Goal: Task Accomplishment & Management: Manage account settings

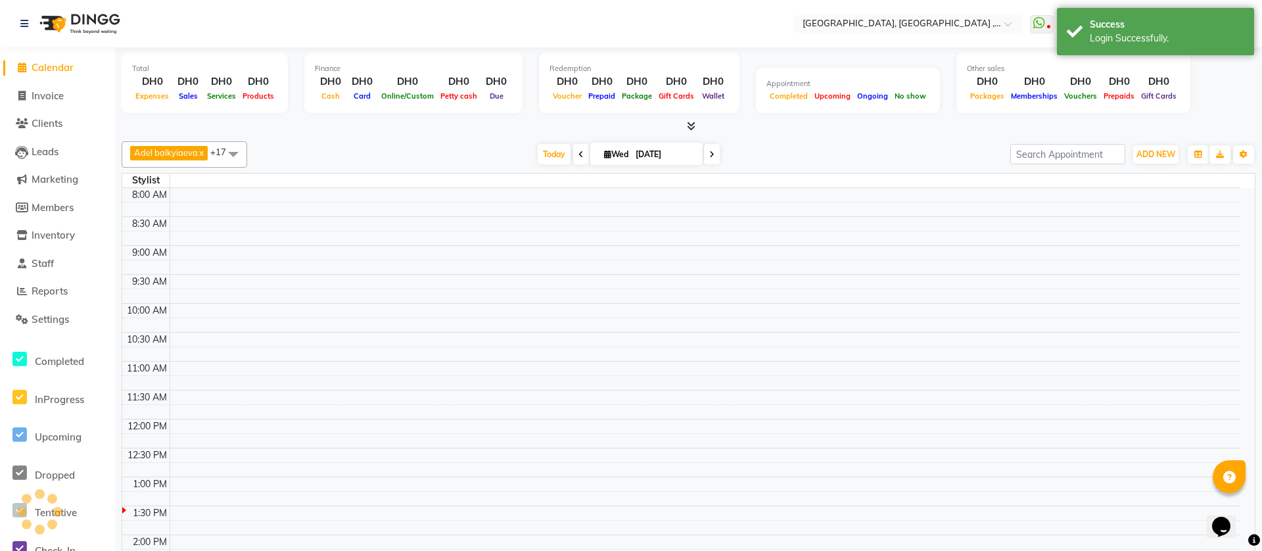
select select "en"
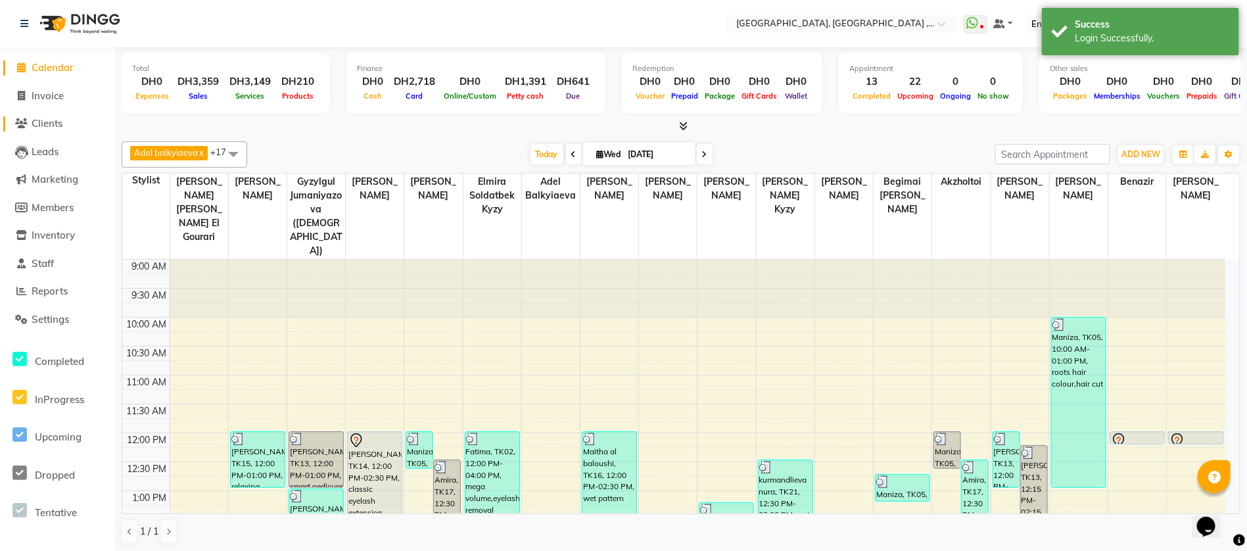
click at [49, 122] on span "Clients" at bounding box center [47, 123] width 31 height 12
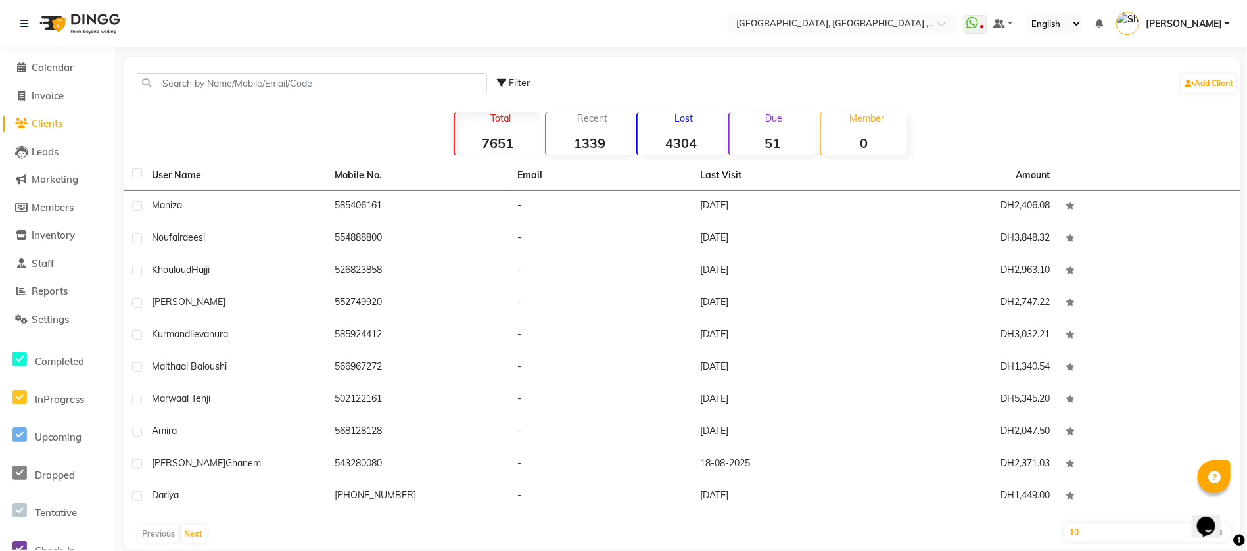
click at [351, 114] on div "Total 7651 Recent 1339 Lost 4304 Due 51 Member 0" at bounding box center [683, 132] width 730 height 46
click at [511, 83] on span "Filter" at bounding box center [519, 83] width 21 height 12
select select "1000000"
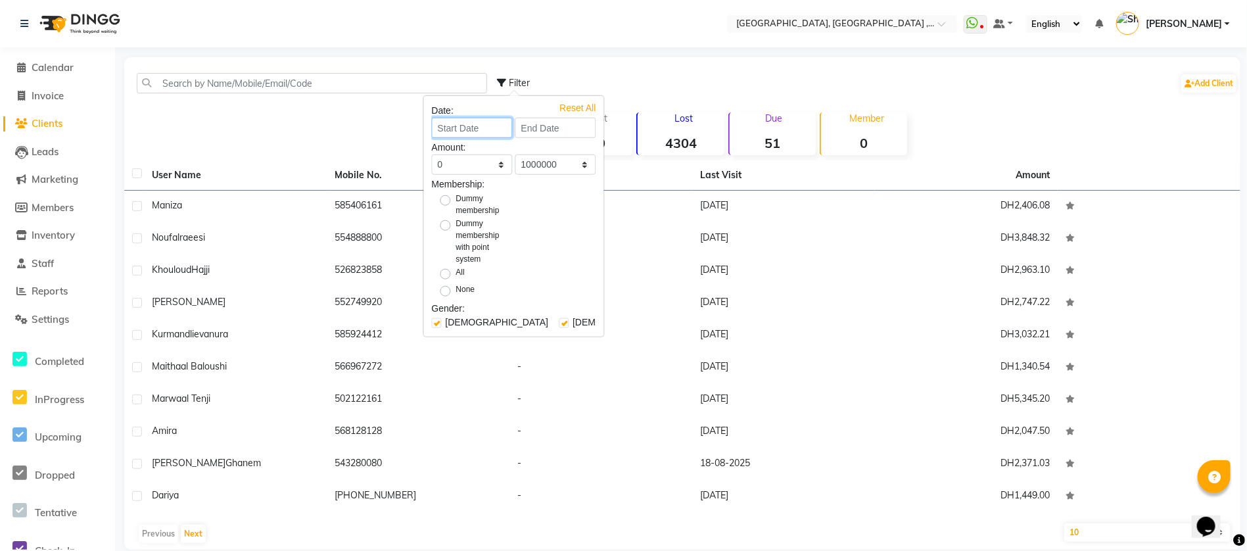
click at [483, 134] on input at bounding box center [472, 128] width 81 height 20
select select "9"
select select "2025"
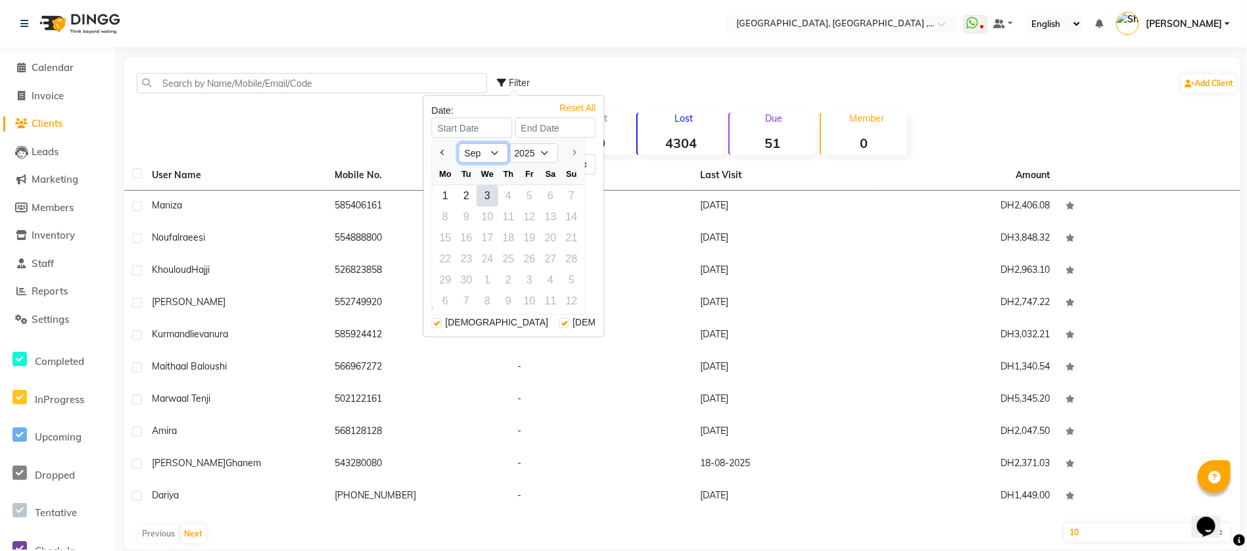
click at [483, 152] on select "Jan Feb Mar Apr May Jun Jul Aug Sep" at bounding box center [484, 153] width 50 height 20
select select "8"
click at [459, 143] on select "Jan Feb Mar Apr May Jun Jul Aug Sep" at bounding box center [484, 153] width 50 height 20
click at [446, 252] on div "18" at bounding box center [445, 259] width 21 height 21
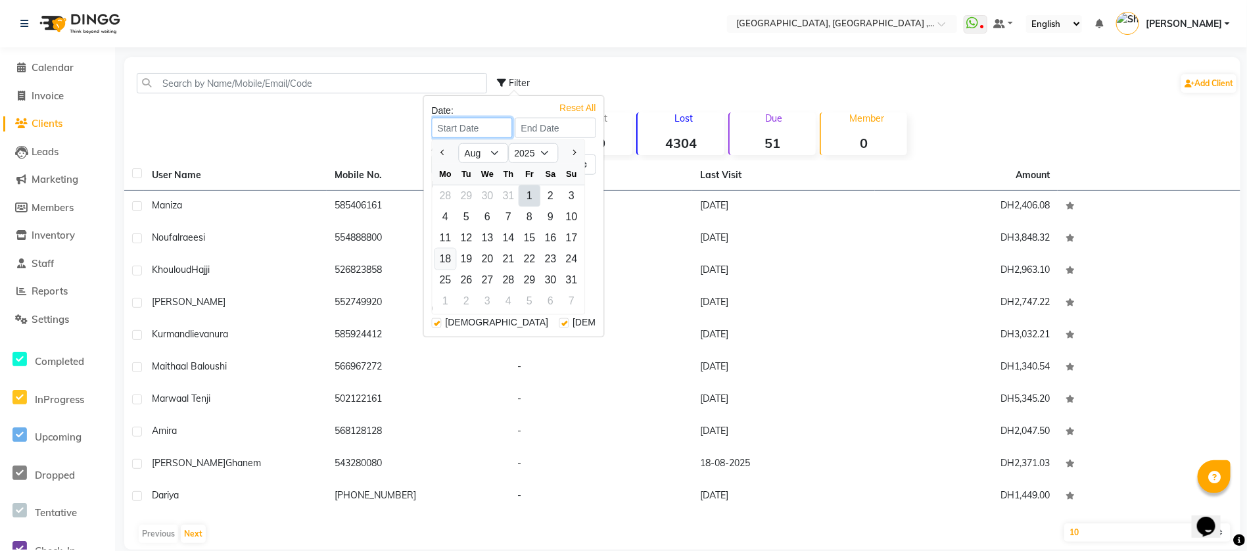
type input "18-08-2025"
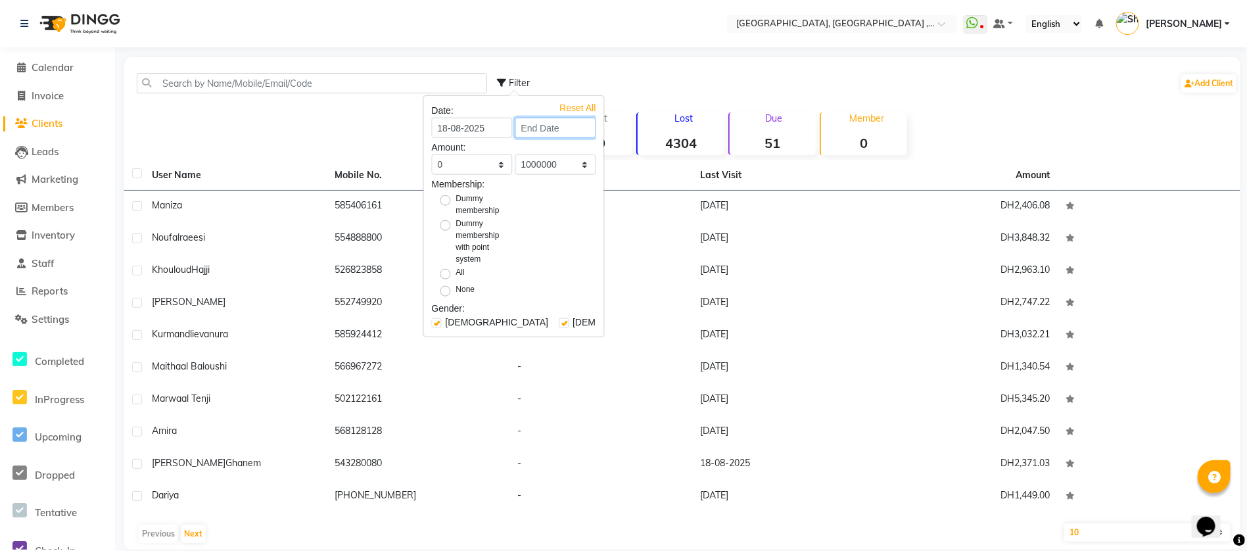
click at [520, 132] on input at bounding box center [555, 128] width 81 height 20
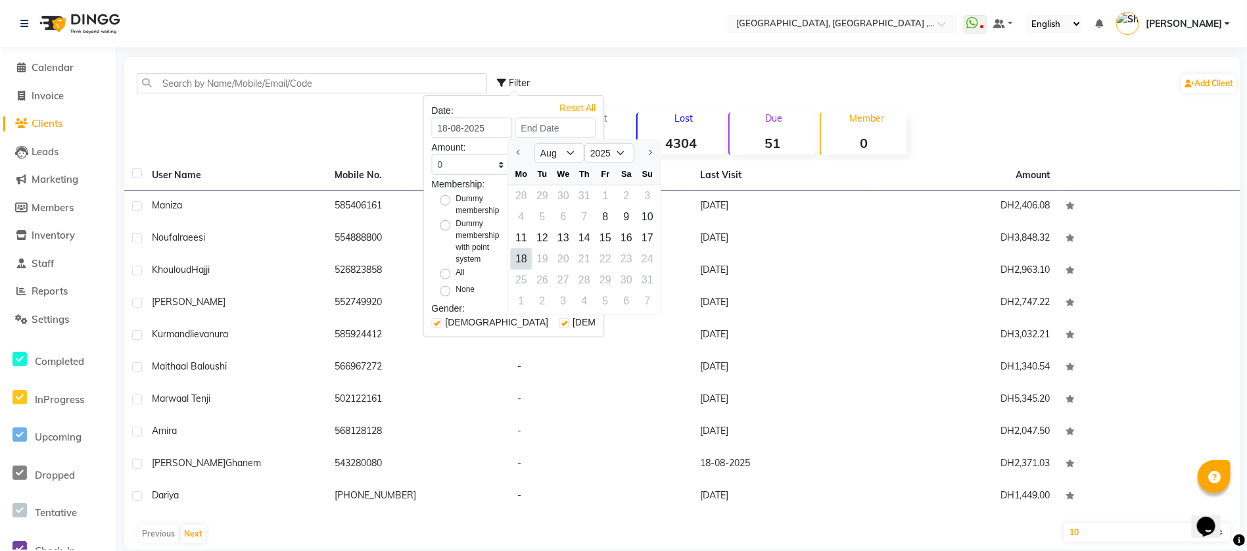
click at [520, 259] on div "18" at bounding box center [521, 259] width 21 height 21
type input "18-08-2025"
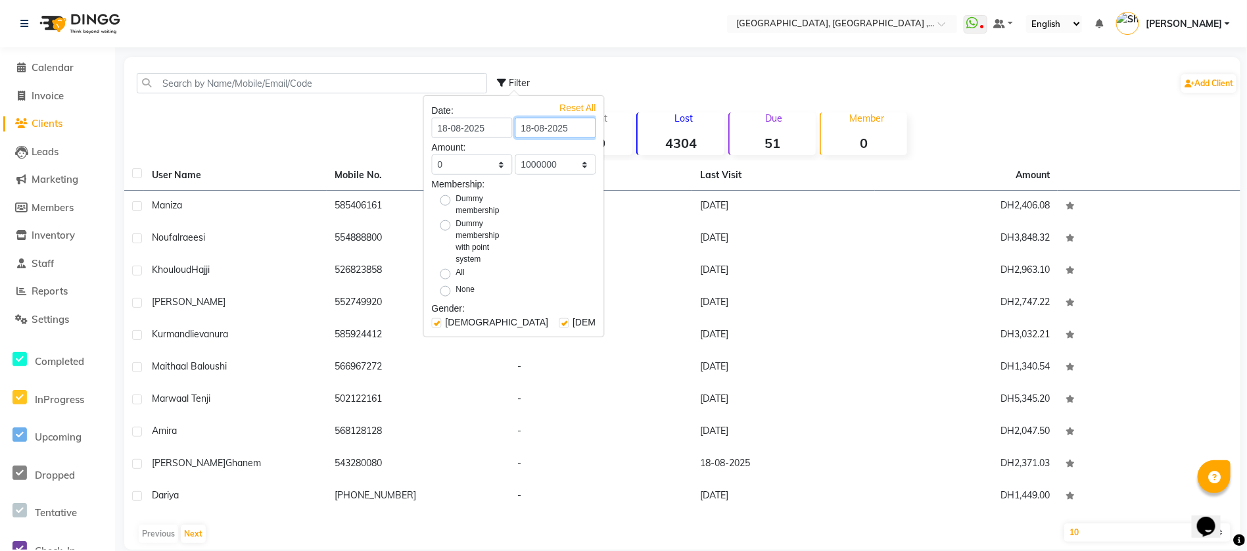
scroll to position [39, 0]
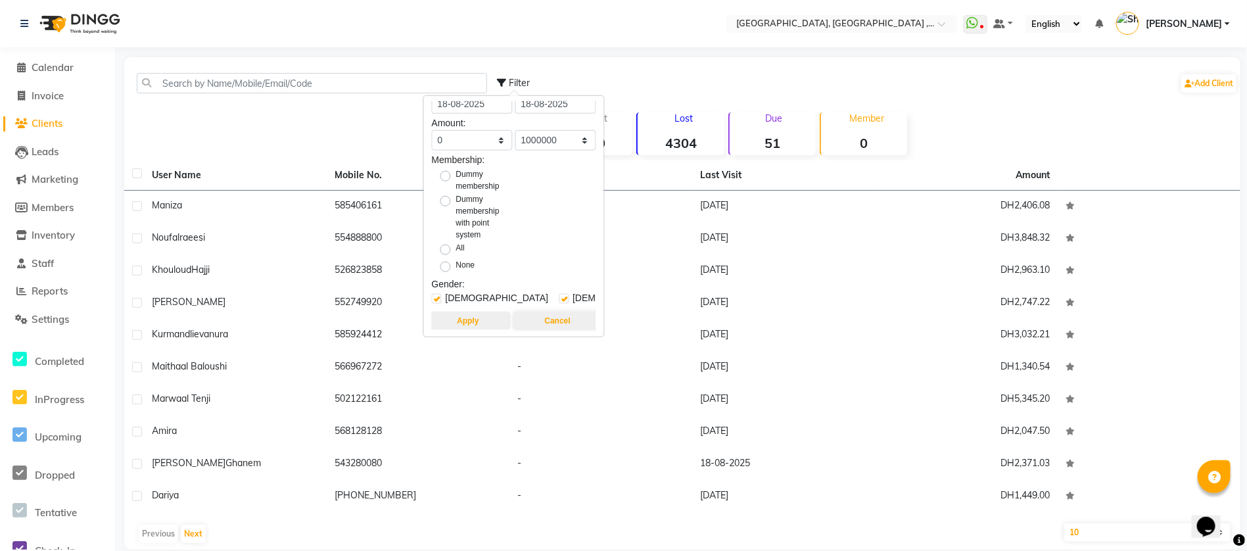
click at [475, 312] on button "Apply" at bounding box center [467, 321] width 85 height 18
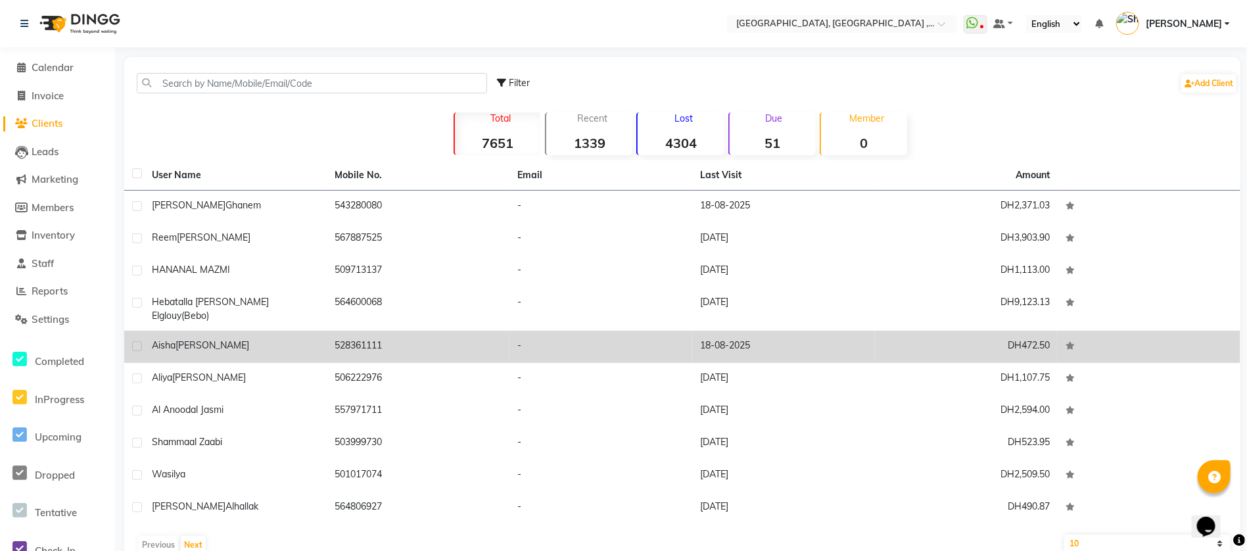
click at [218, 339] on div "aisha omar" at bounding box center [235, 346] width 167 height 14
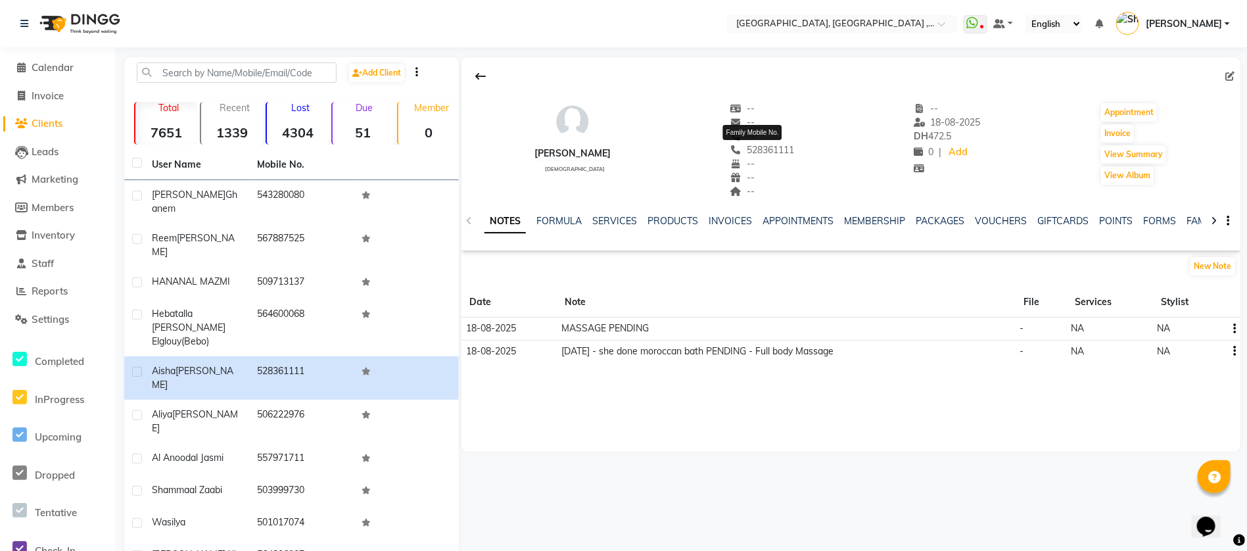
drag, startPoint x: 787, startPoint y: 151, endPoint x: 734, endPoint y: 153, distance: 53.3
click at [734, 153] on span "528361111" at bounding box center [762, 150] width 64 height 12
copy span "528361111"
click at [619, 225] on link "SERVICES" at bounding box center [614, 221] width 45 height 12
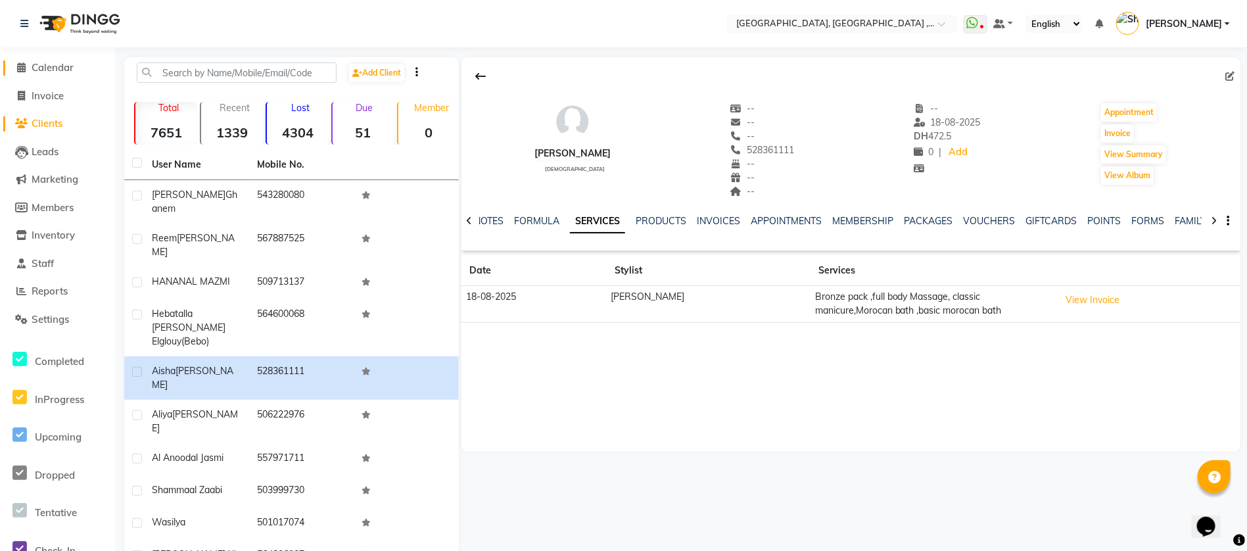
click at [45, 65] on span "Calendar" at bounding box center [53, 67] width 42 height 12
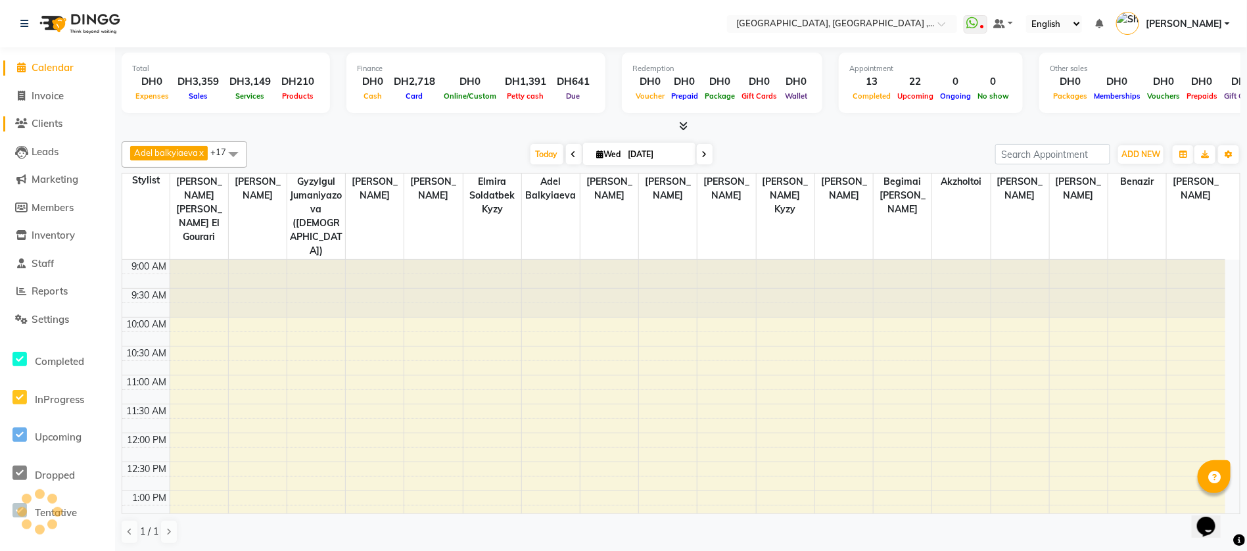
click at [53, 120] on span "Clients" at bounding box center [47, 123] width 31 height 12
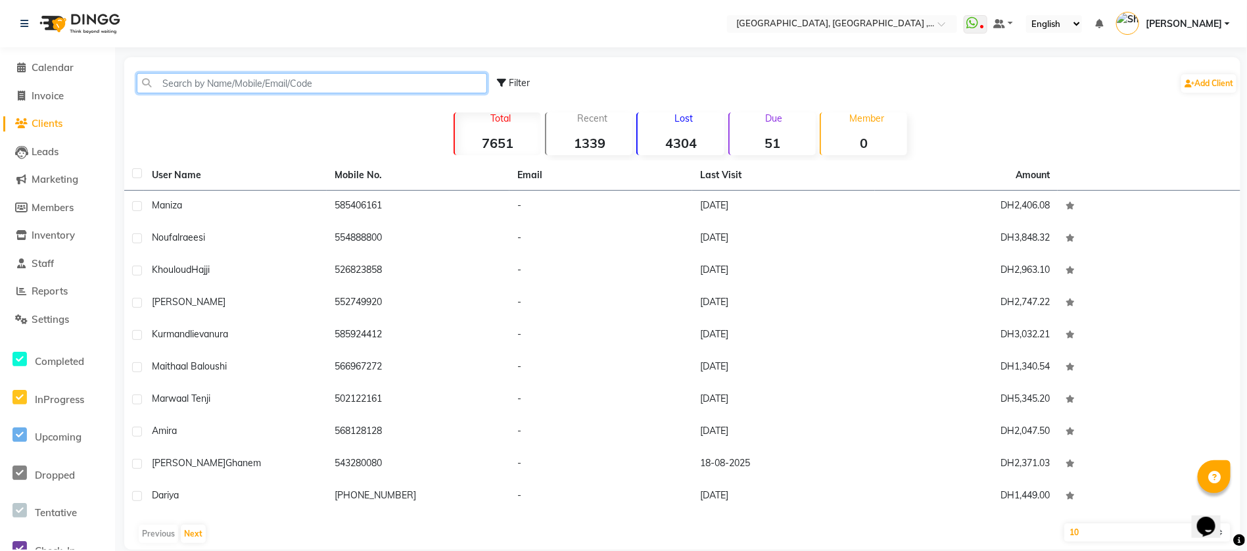
click at [193, 76] on input "text" at bounding box center [312, 83] width 350 height 20
paste input "528361111"
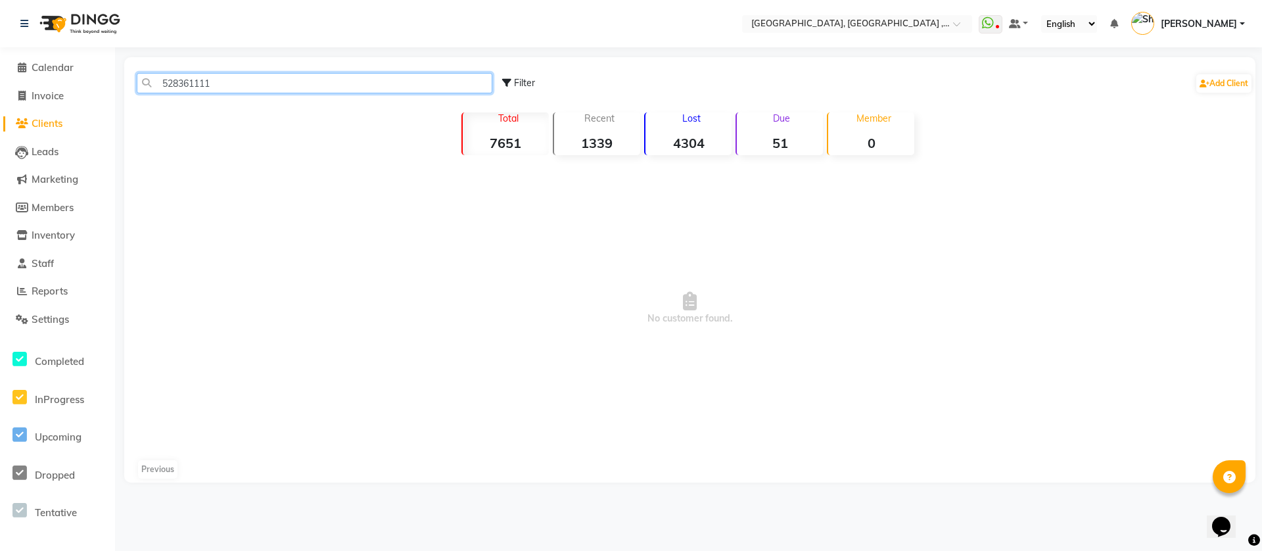
type input "528361111"
click at [519, 78] on span "Filter" at bounding box center [524, 83] width 21 height 12
select select "1000000"
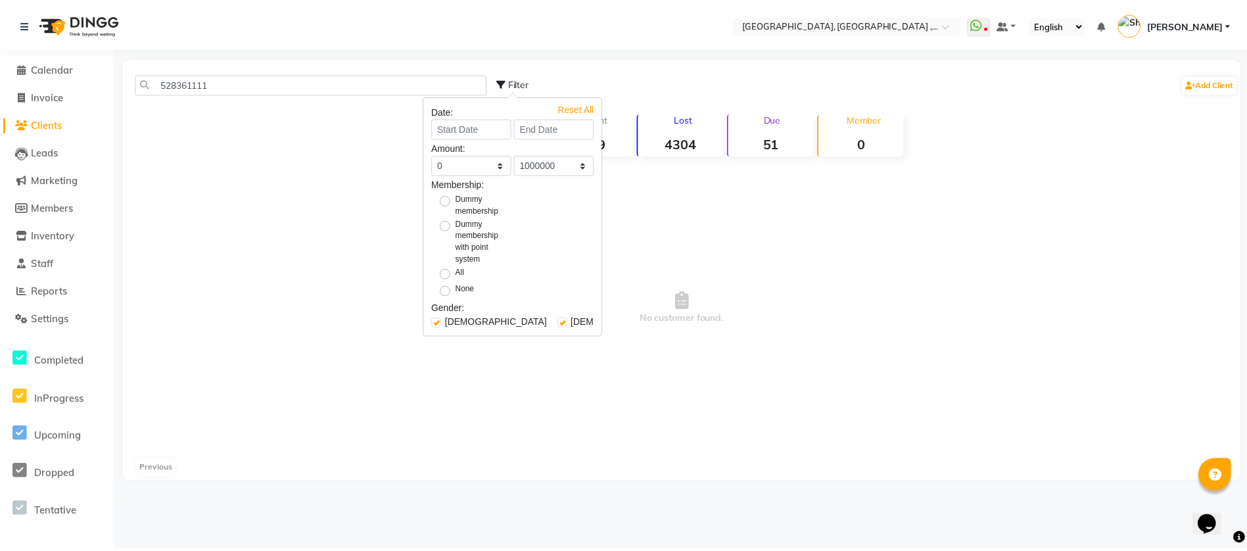
scroll to position [39, 0]
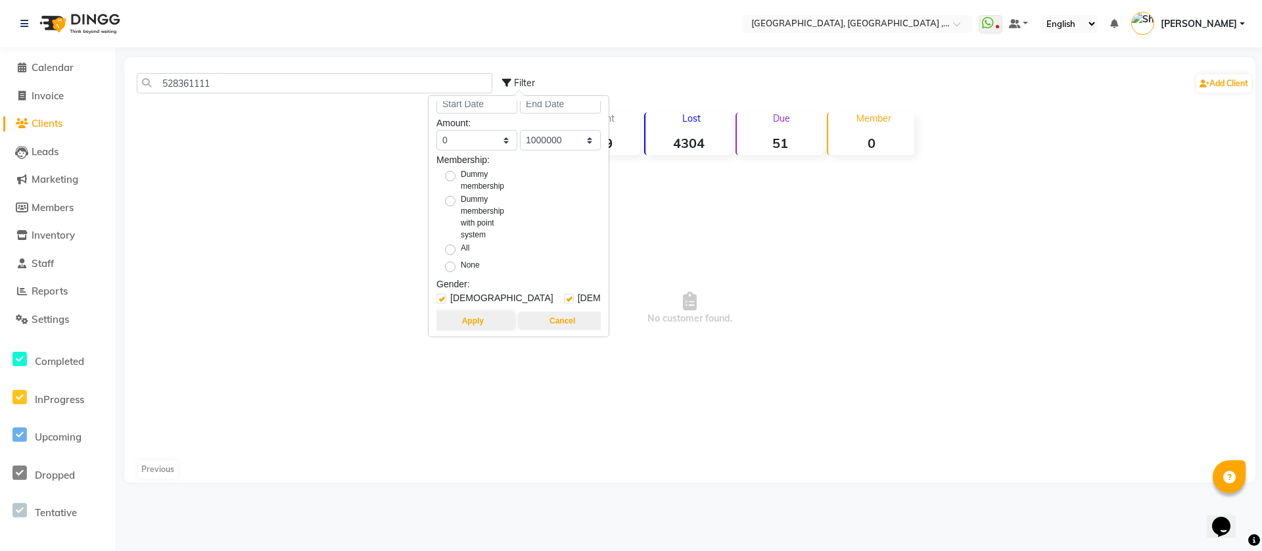
click at [548, 312] on button "Cancel" at bounding box center [562, 321] width 89 height 18
click at [549, 312] on button "Cancel" at bounding box center [562, 321] width 89 height 18
click at [383, 239] on span "No customer found." at bounding box center [690, 308] width 1132 height 296
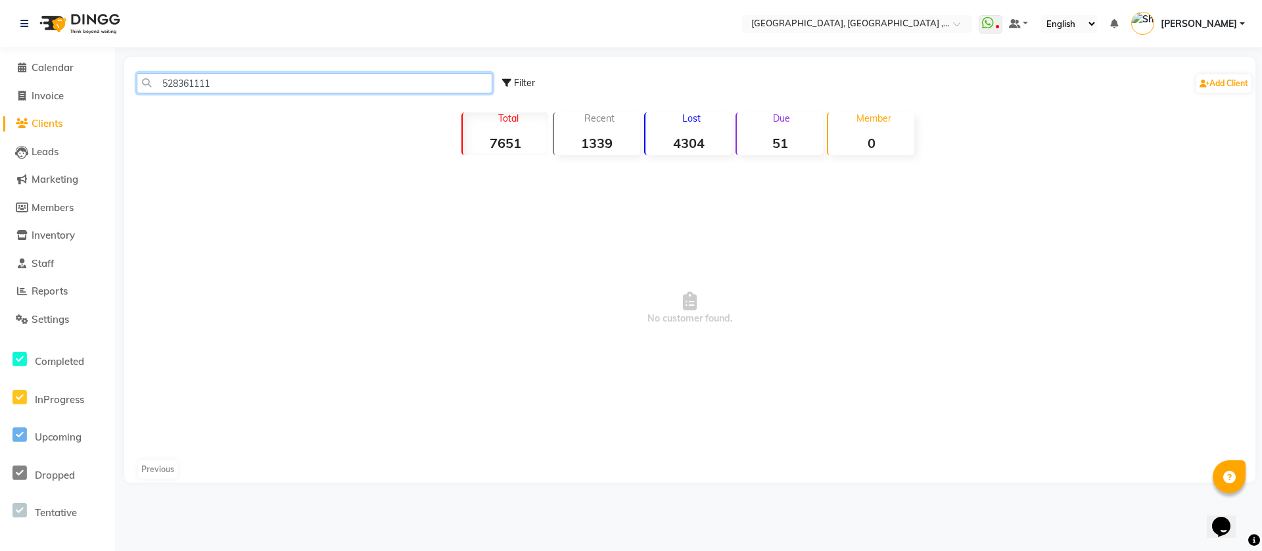
drag, startPoint x: 264, startPoint y: 75, endPoint x: 183, endPoint y: 80, distance: 81.0
click at [183, 80] on input "528361111" at bounding box center [315, 83] width 356 height 20
type input "5"
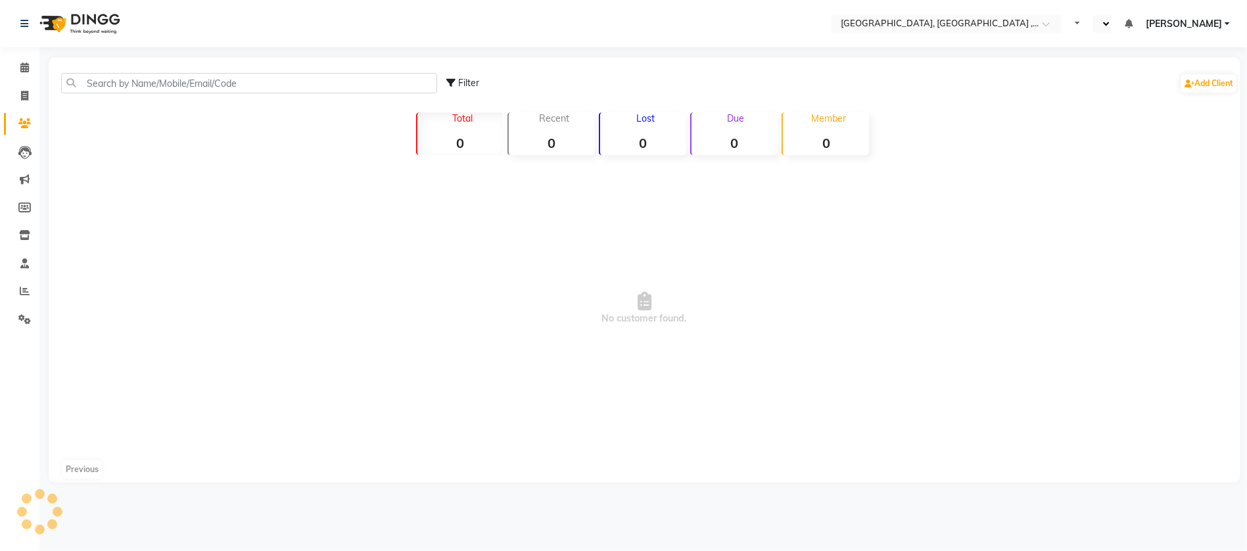
select select "en"
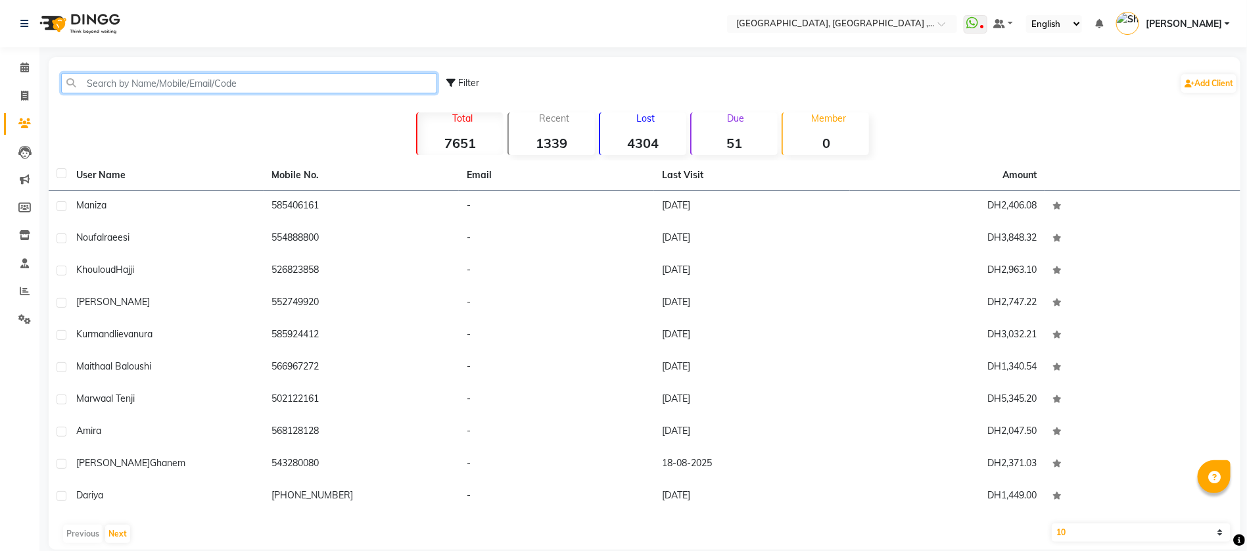
click at [135, 76] on input "text" at bounding box center [249, 83] width 376 height 20
paste input "528361111"
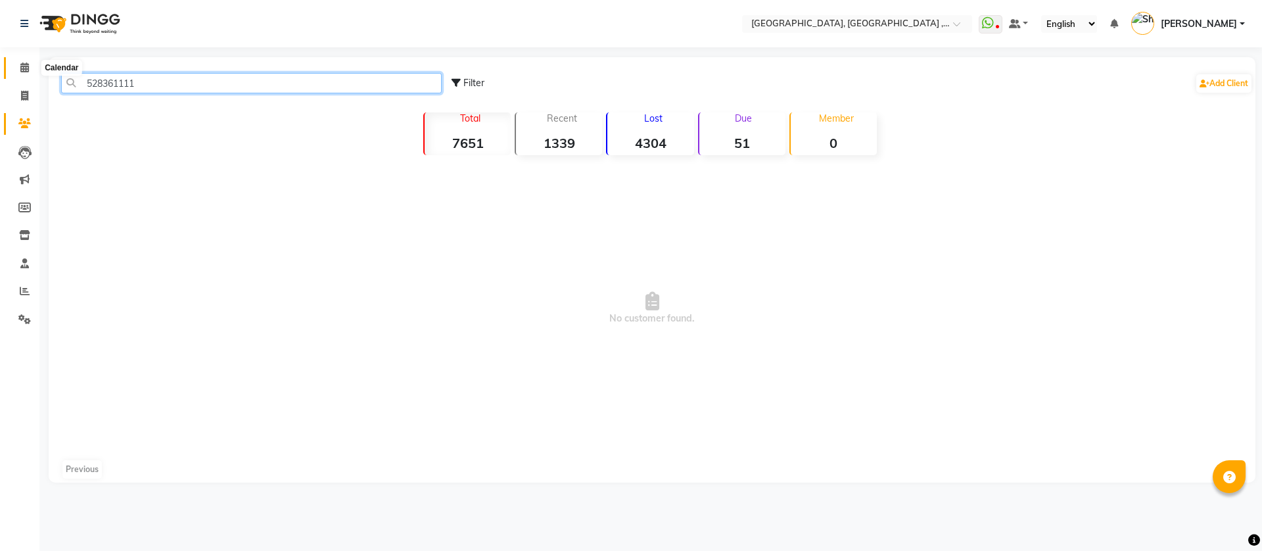
type input "528361111"
click at [30, 61] on span at bounding box center [24, 67] width 23 height 15
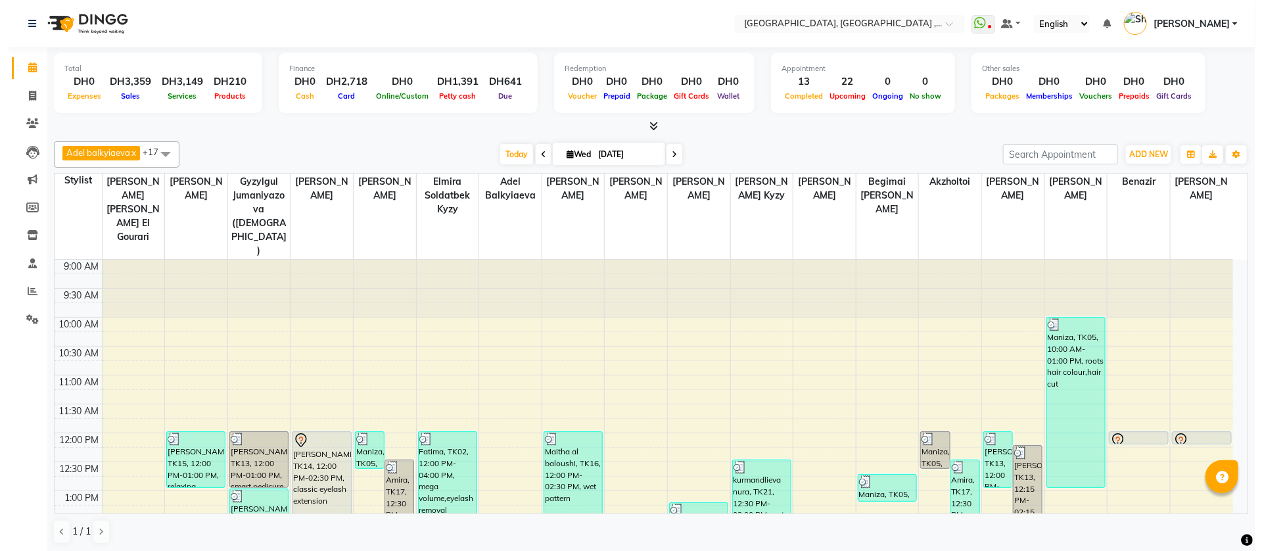
scroll to position [210, 0]
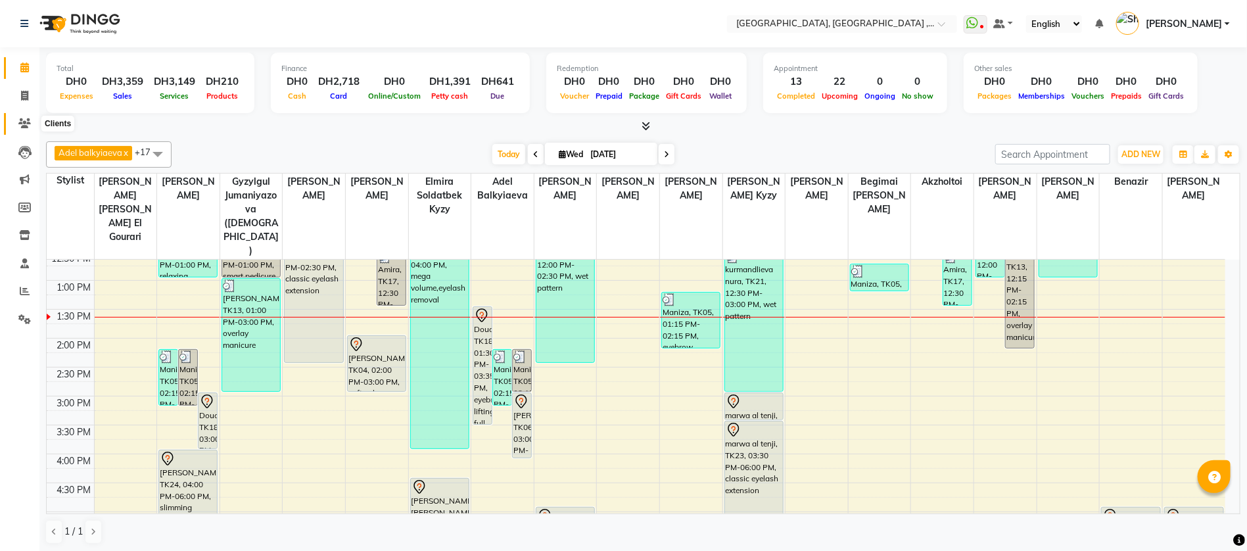
click at [24, 116] on span at bounding box center [24, 123] width 23 height 15
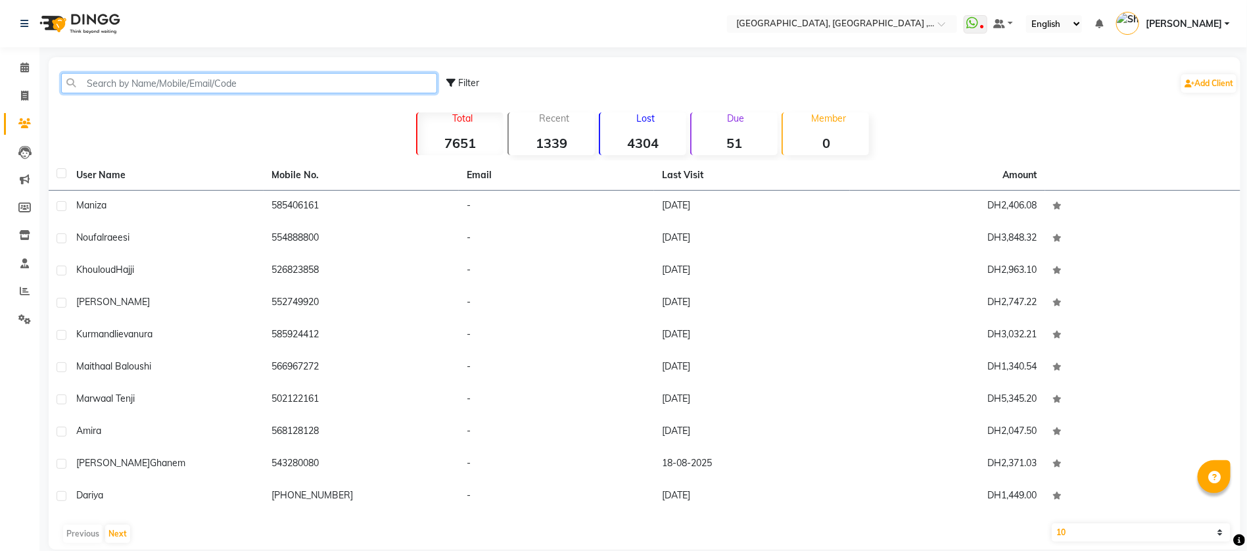
click at [151, 74] on input "text" at bounding box center [249, 83] width 376 height 20
paste input "528361111"
type input "528361111"
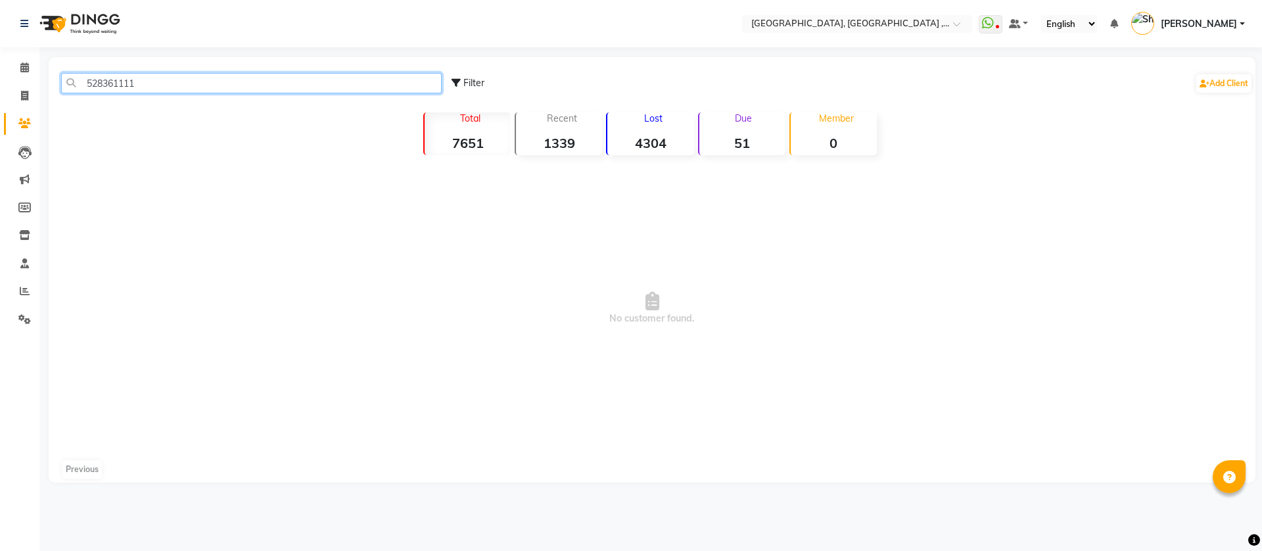
drag, startPoint x: 146, startPoint y: 85, endPoint x: 78, endPoint y: 87, distance: 68.4
click at [78, 87] on input "528361111" at bounding box center [251, 83] width 381 height 20
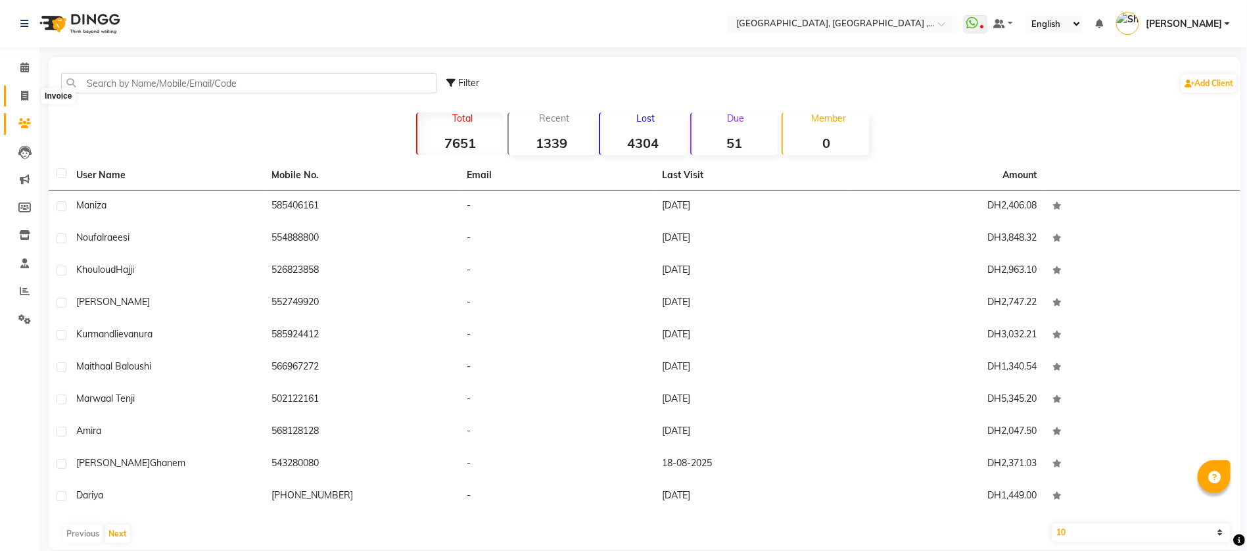
click at [28, 89] on span at bounding box center [24, 96] width 23 height 15
select select "service"
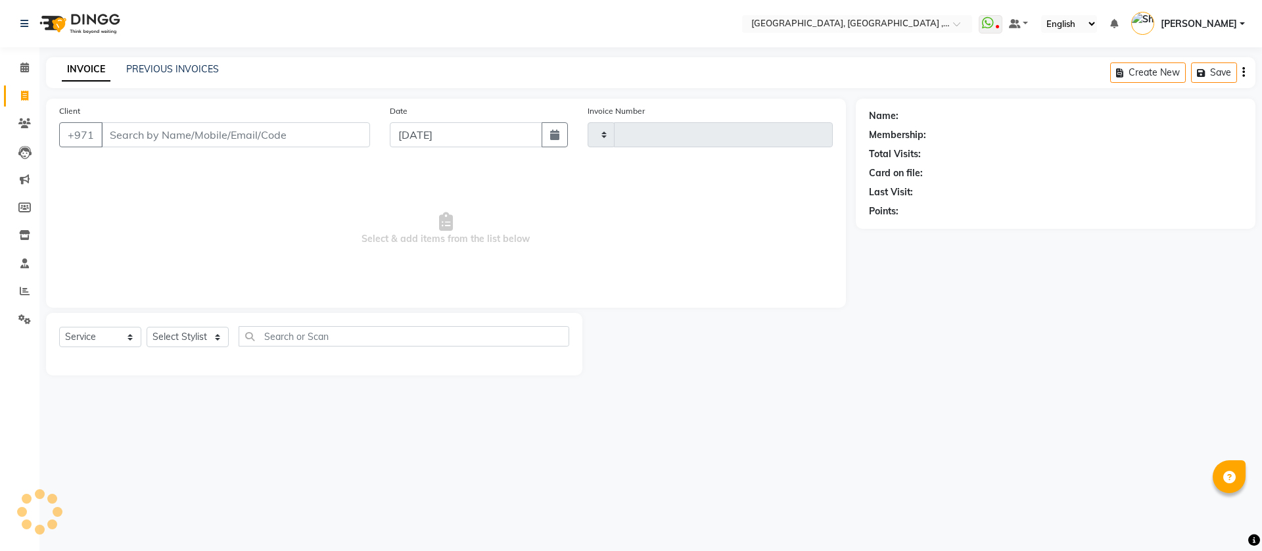
type input "4608"
select select "3838"
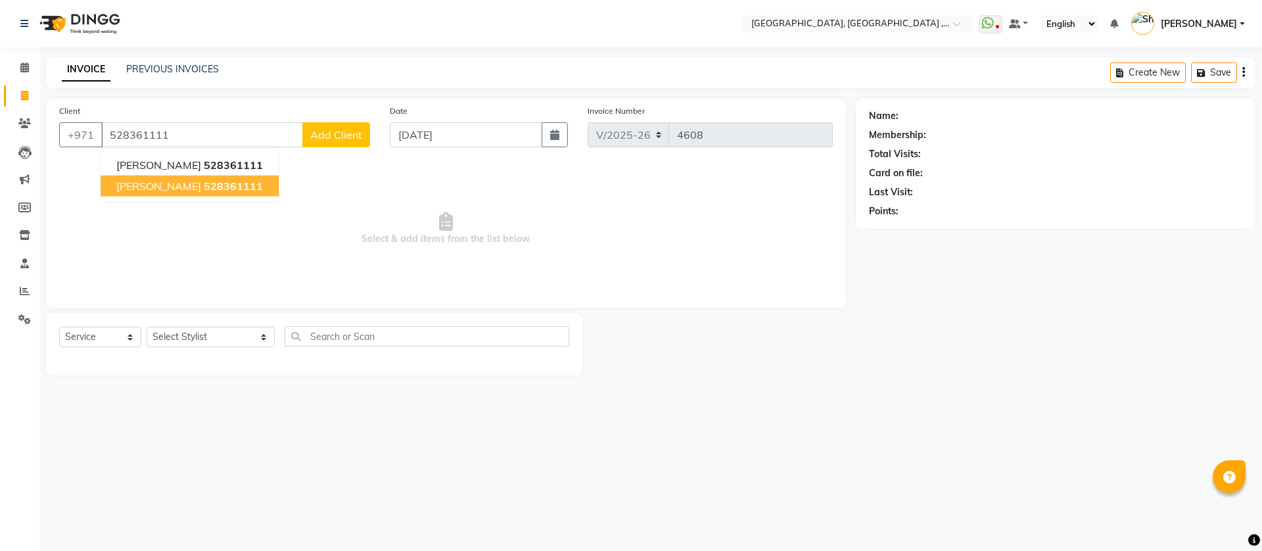
click at [164, 181] on span "aisha omar" at bounding box center [158, 185] width 85 height 13
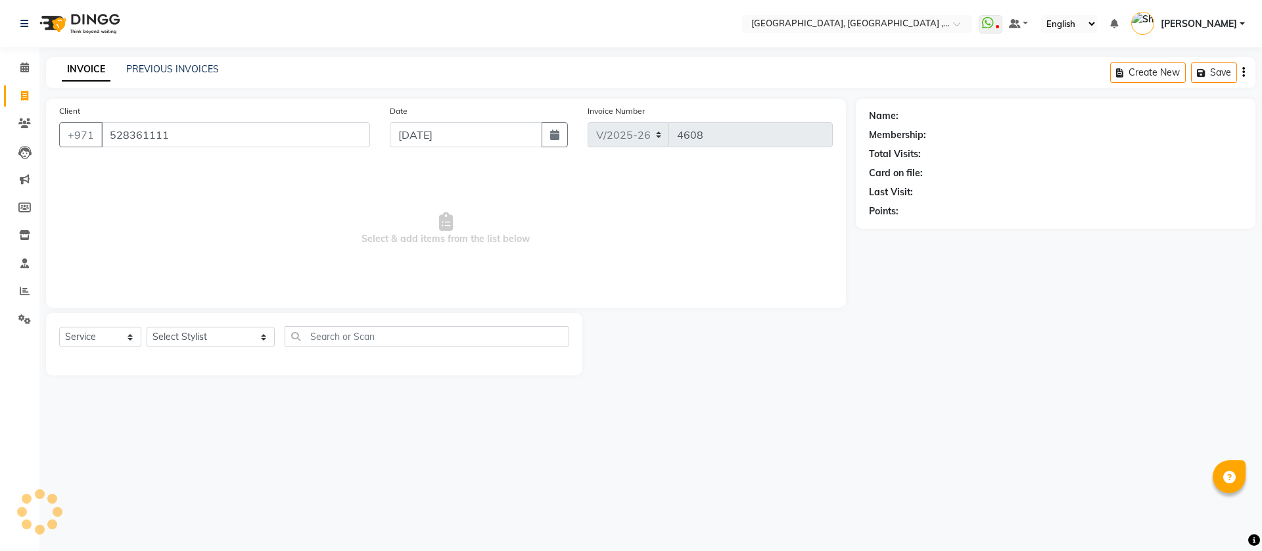
type input "528361111"
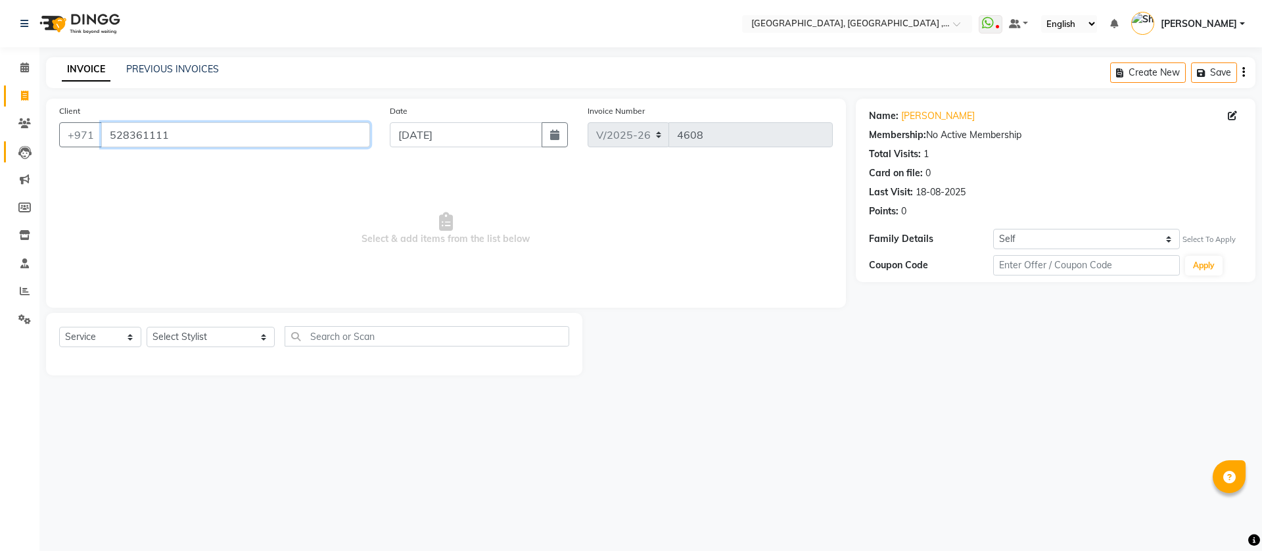
drag, startPoint x: 168, startPoint y: 135, endPoint x: 18, endPoint y: 146, distance: 150.3
click at [18, 146] on app-home "Select Location × Ecosophy Beauty Center, Ajman , Sheikh Ammar Street Villa G1 …" at bounding box center [631, 197] width 1262 height 395
click at [24, 120] on icon at bounding box center [24, 123] width 12 height 10
click at [23, 126] on icon at bounding box center [24, 123] width 12 height 10
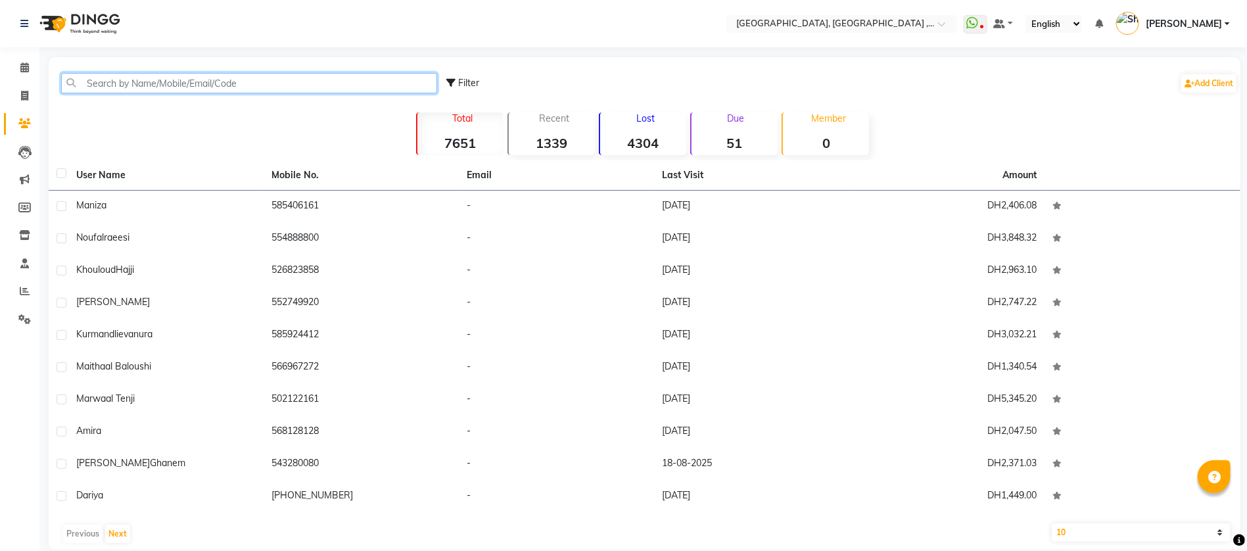
click at [184, 81] on input "text" at bounding box center [249, 83] width 376 height 20
paste input "528361111"
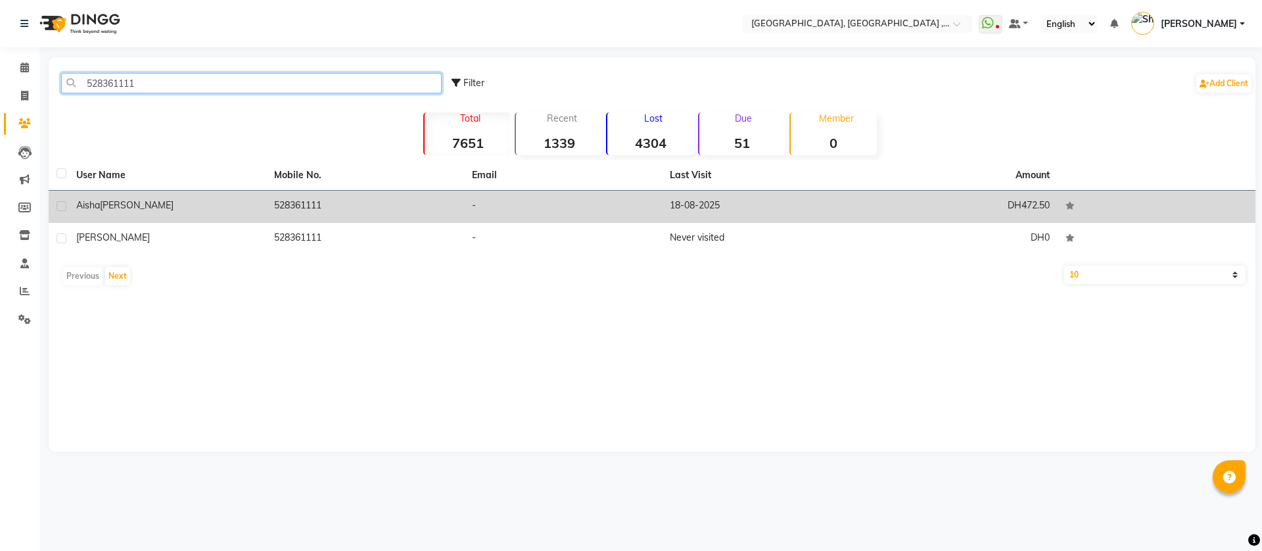
type input "528361111"
click at [309, 202] on td "528361111" at bounding box center [365, 207] width 198 height 32
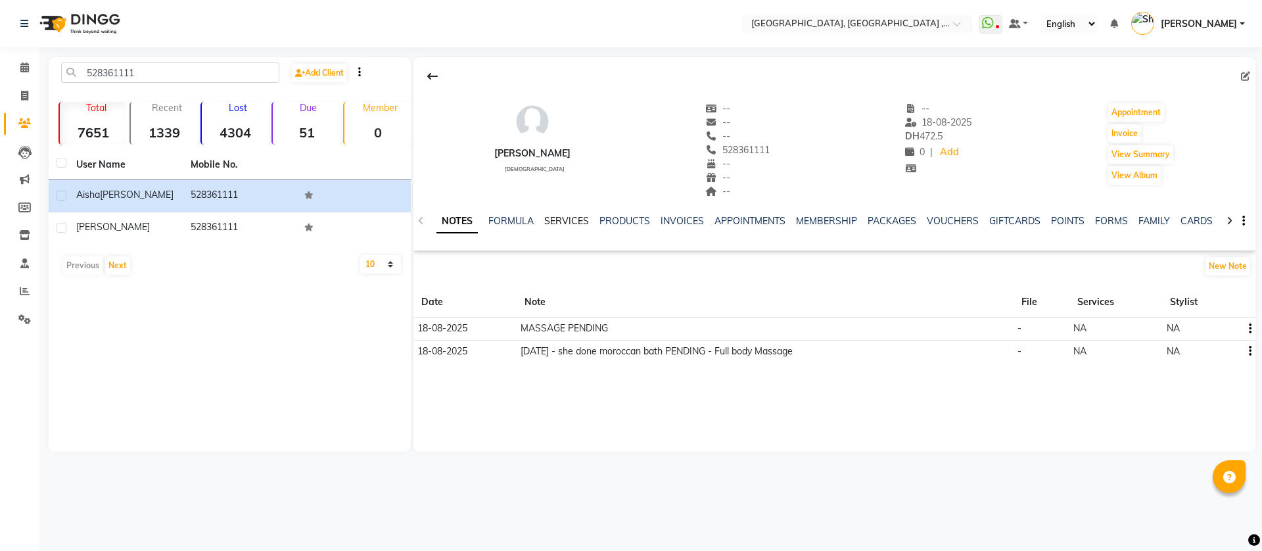
click at [577, 226] on link "SERVICES" at bounding box center [566, 221] width 45 height 12
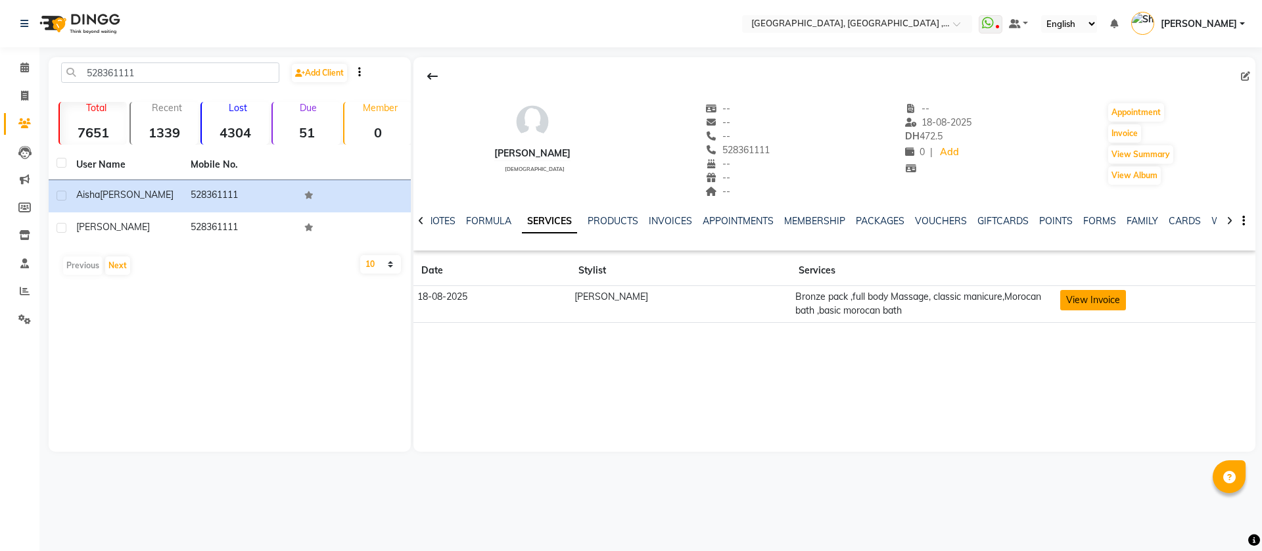
click at [1085, 298] on button "View Invoice" at bounding box center [1094, 300] width 66 height 20
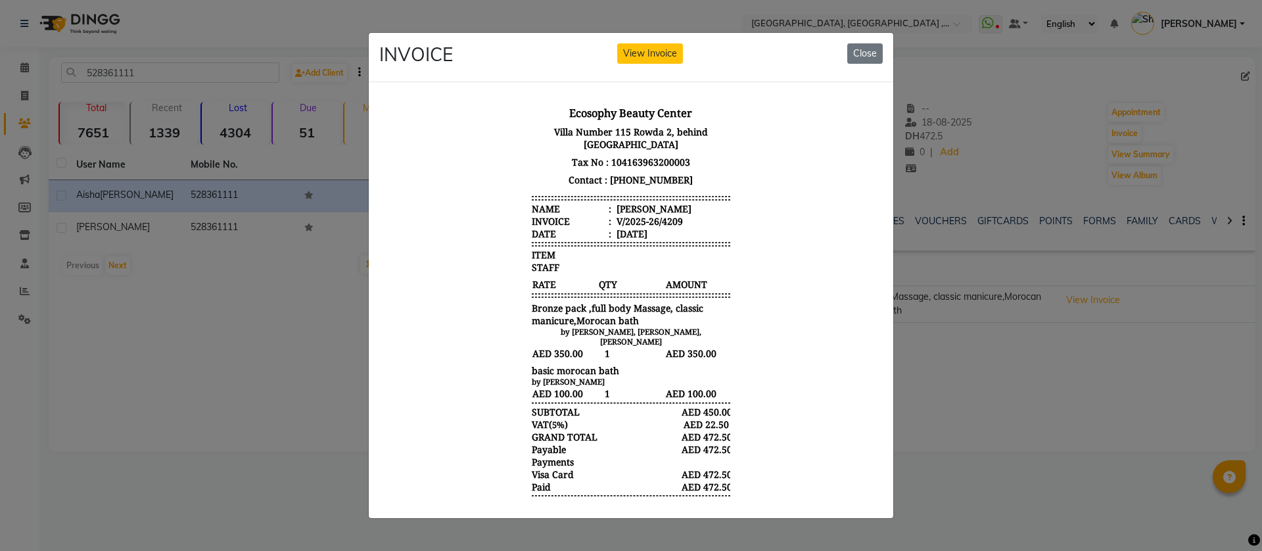
click at [892, 40] on div "INVOICE View Invoice Close" at bounding box center [631, 57] width 525 height 49
click at [880, 53] on button "Close" at bounding box center [865, 53] width 36 height 20
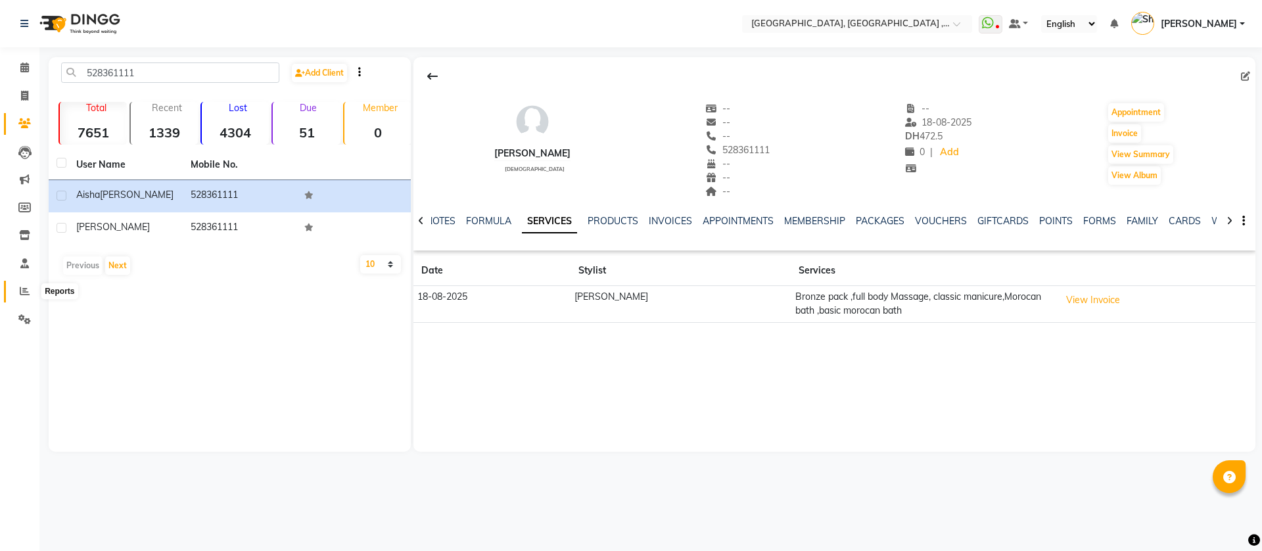
click at [26, 291] on icon at bounding box center [25, 291] width 10 height 10
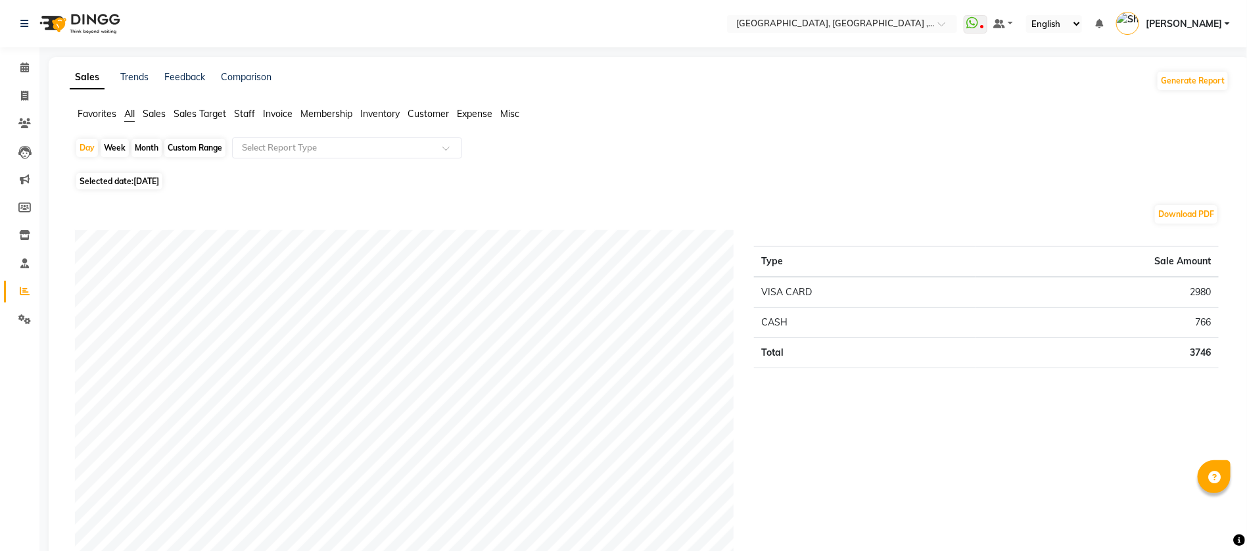
drag, startPoint x: 39, startPoint y: 287, endPoint x: 590, endPoint y: 151, distance: 566.9
click at [590, 151] on div "Day Week Month Custom Range Select Report Type" at bounding box center [649, 153] width 1149 height 32
click at [96, 146] on div "Day" at bounding box center [87, 148] width 22 height 18
select select "9"
select select "2025"
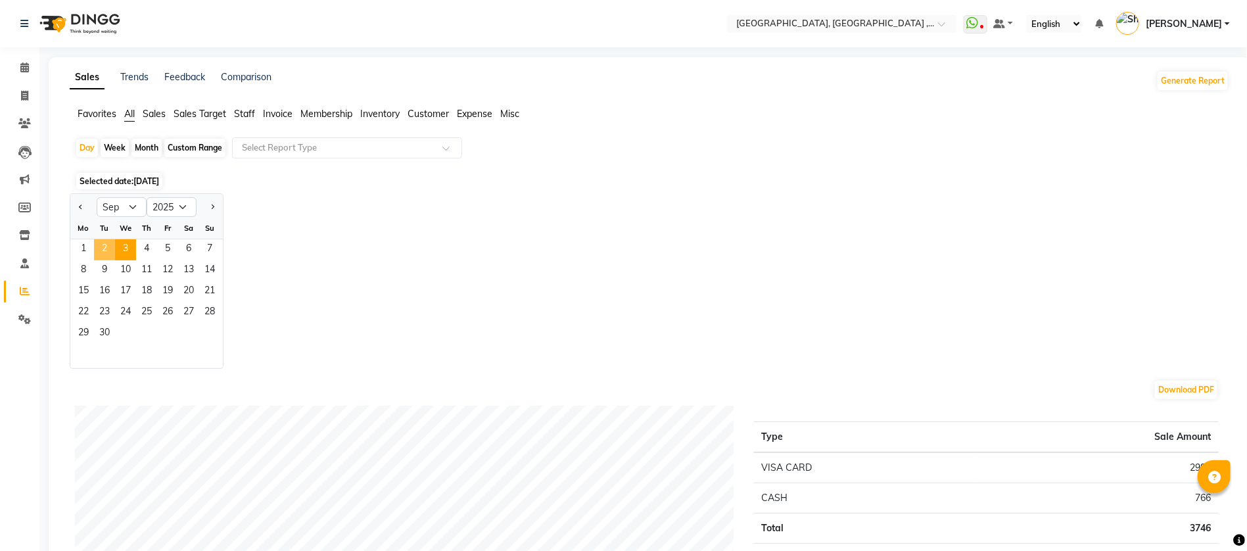
click at [107, 249] on span "2" at bounding box center [104, 249] width 21 height 21
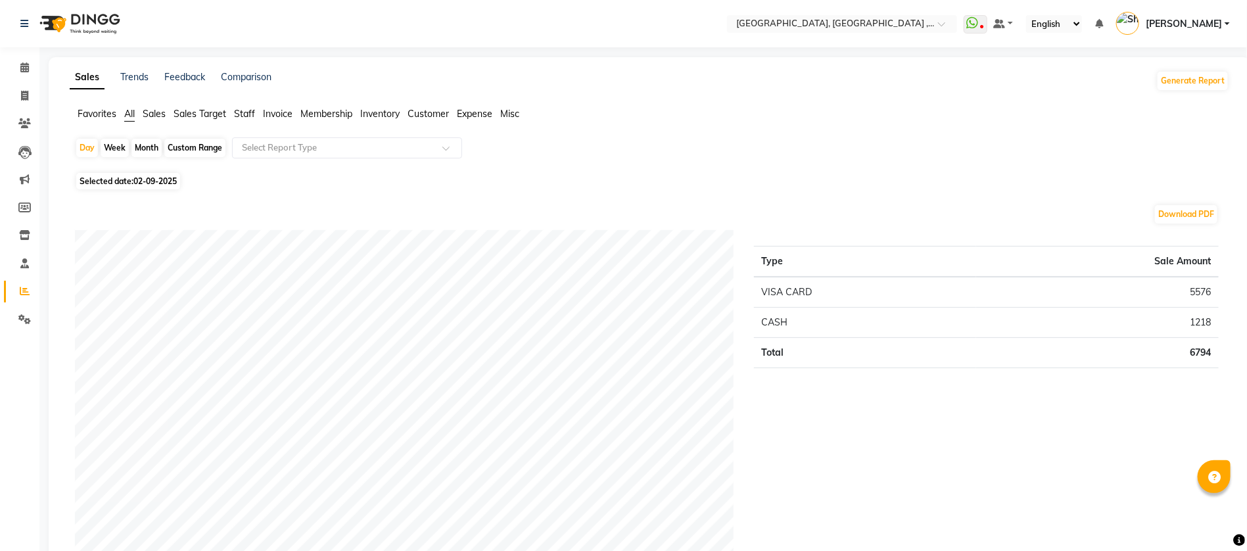
click at [128, 183] on span "Selected date: 02-09-2025" at bounding box center [128, 181] width 104 height 16
select select "9"
select select "2025"
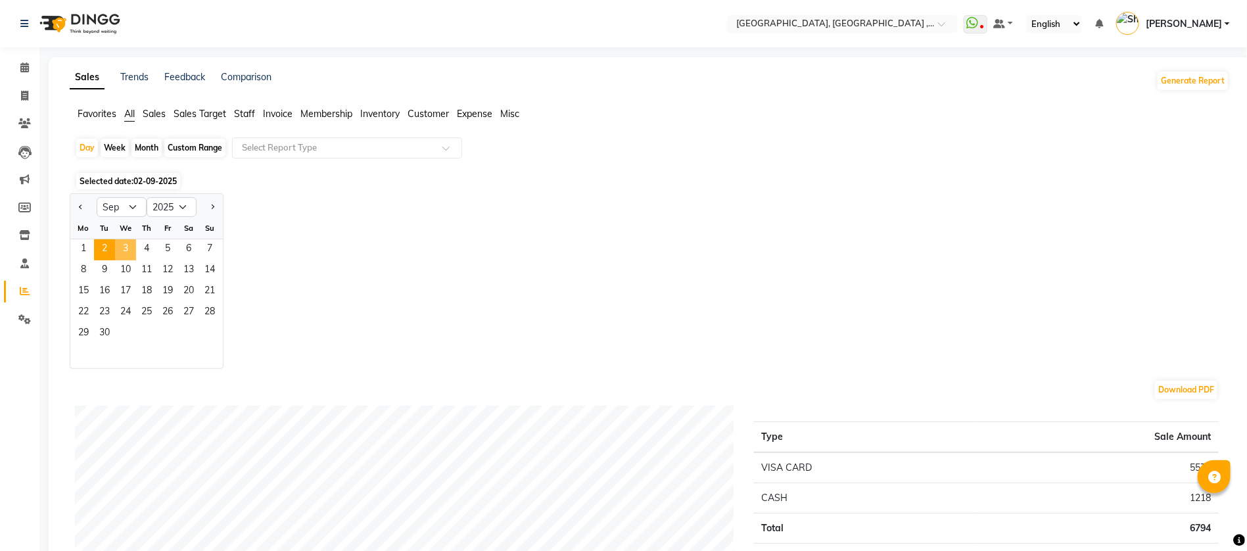
click at [131, 241] on span "3" at bounding box center [125, 249] width 21 height 21
click at [648, 168] on div "Day Week Month Custom Range Select Report Type" at bounding box center [649, 153] width 1149 height 32
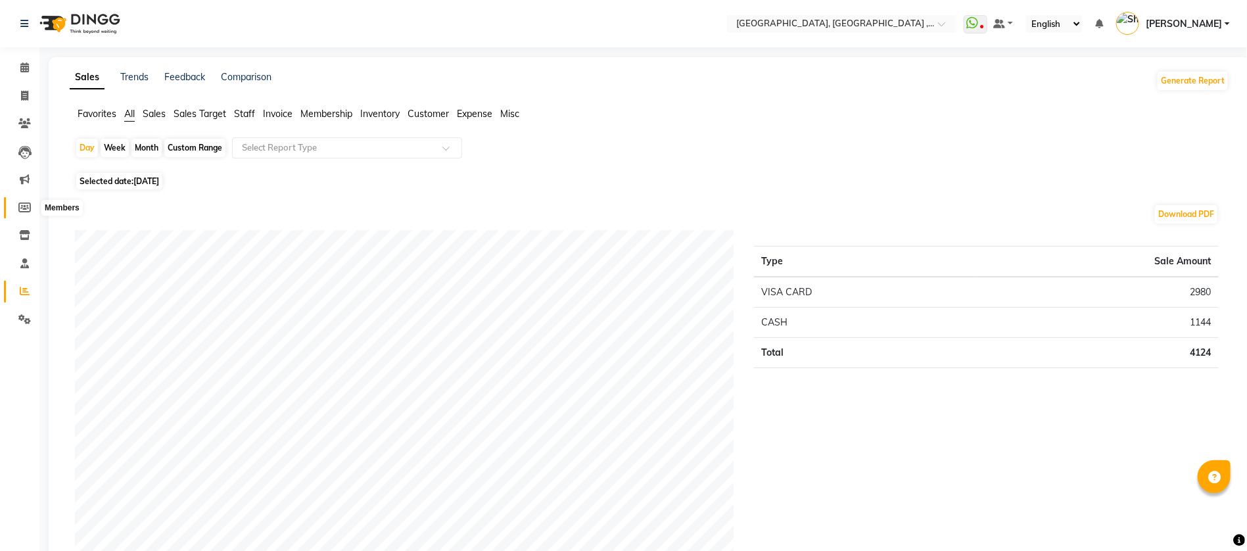
click at [23, 203] on icon at bounding box center [24, 208] width 12 height 10
select select
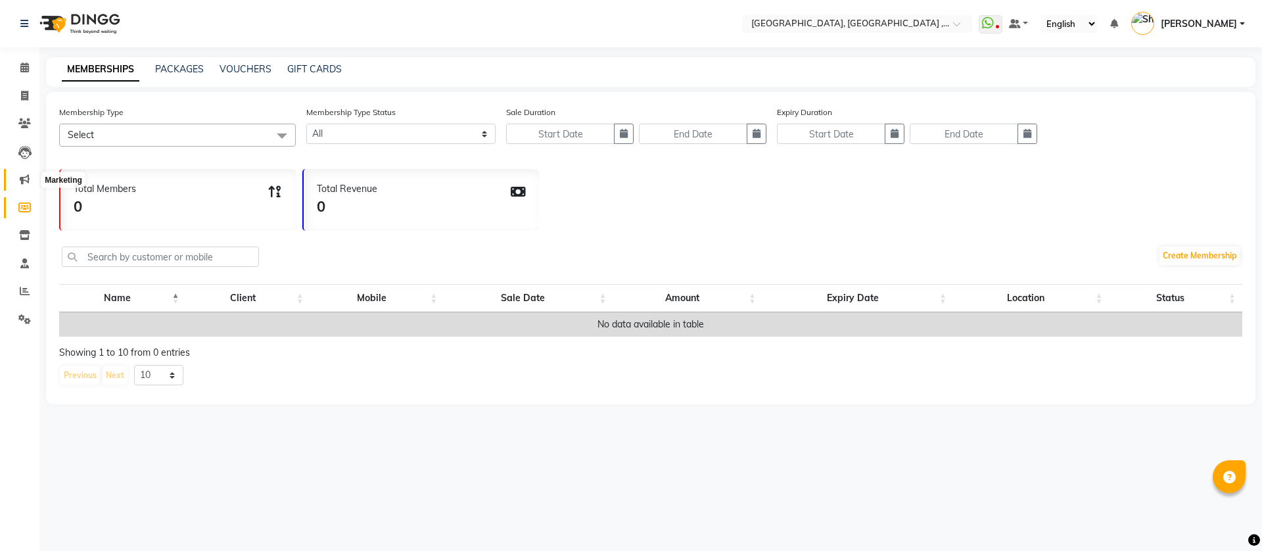
click at [20, 176] on icon at bounding box center [25, 179] width 10 height 10
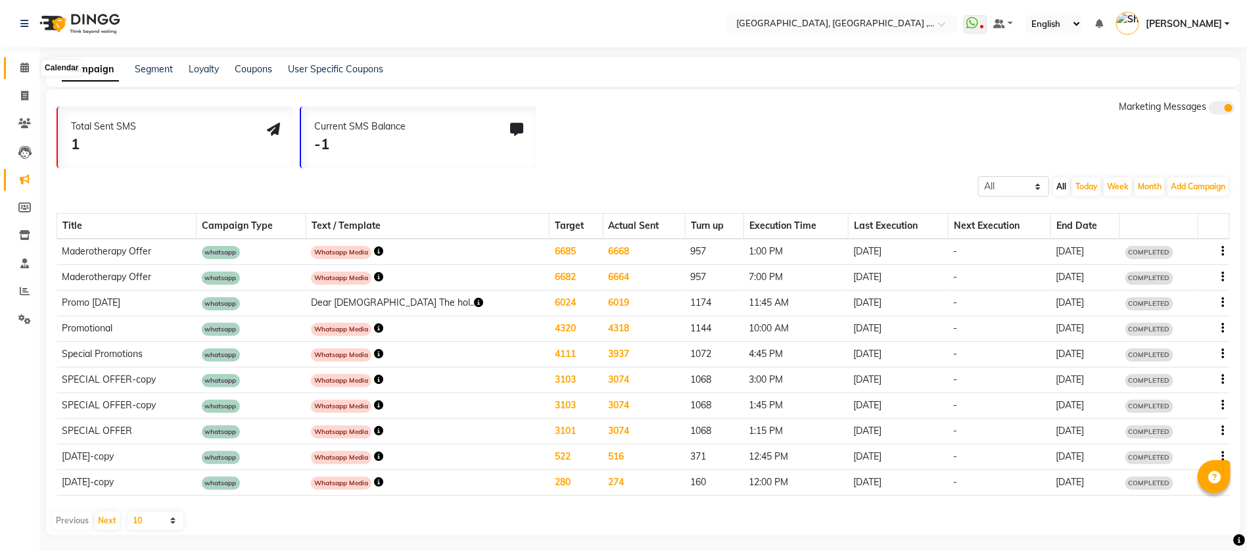
click at [28, 60] on span at bounding box center [24, 67] width 23 height 15
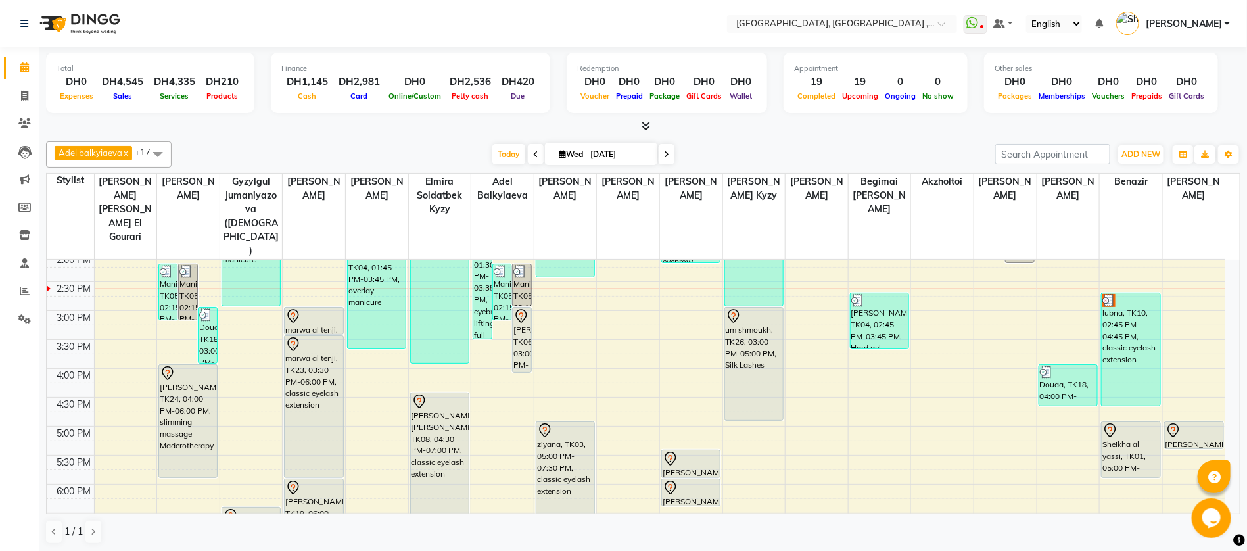
scroll to position [197, 0]
